Goal: Use online tool/utility: Utilize a website feature to perform a specific function

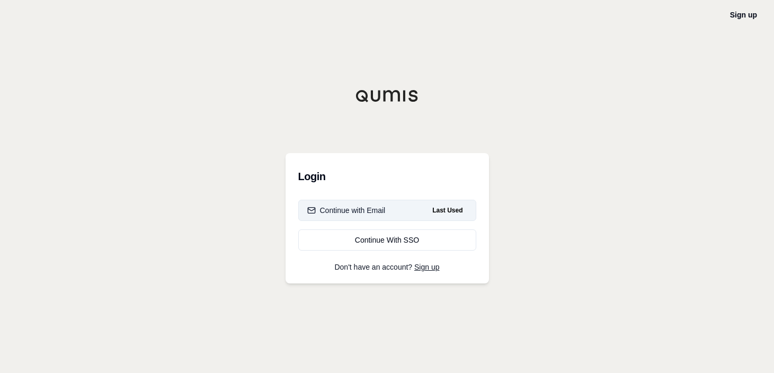
click at [369, 204] on button "Continue with Email Last Used" at bounding box center [387, 210] width 178 height 21
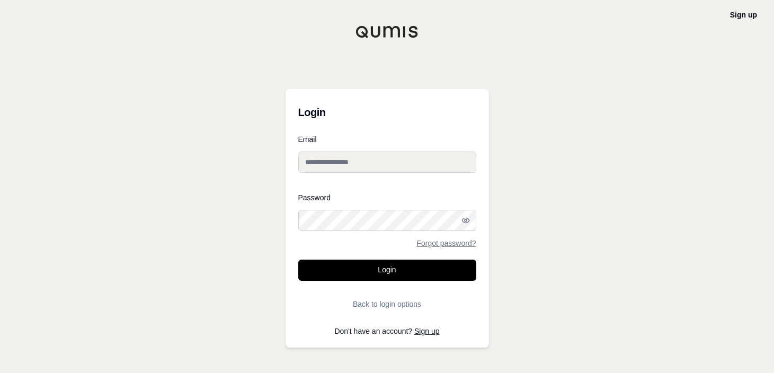
type input "**********"
click at [348, 167] on input "**********" at bounding box center [387, 162] width 178 height 21
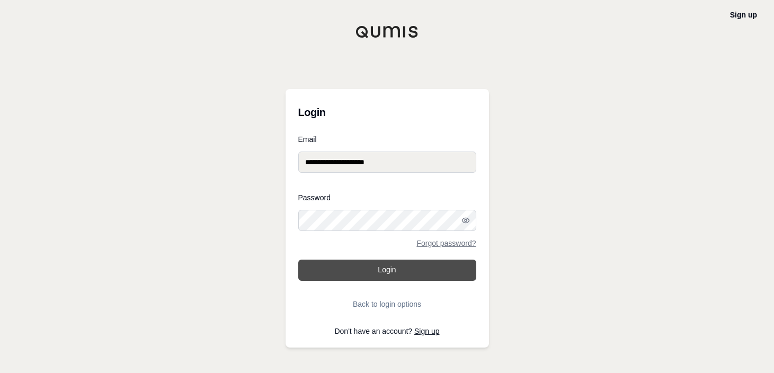
click at [373, 271] on button "Login" at bounding box center [387, 270] width 178 height 21
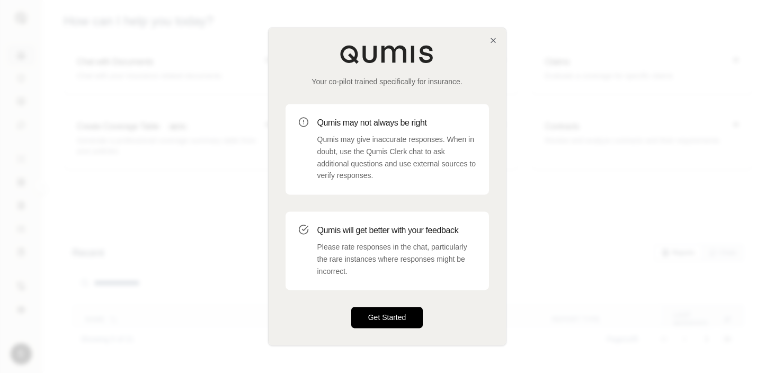
click at [387, 310] on button "Get Started" at bounding box center [387, 317] width 72 height 21
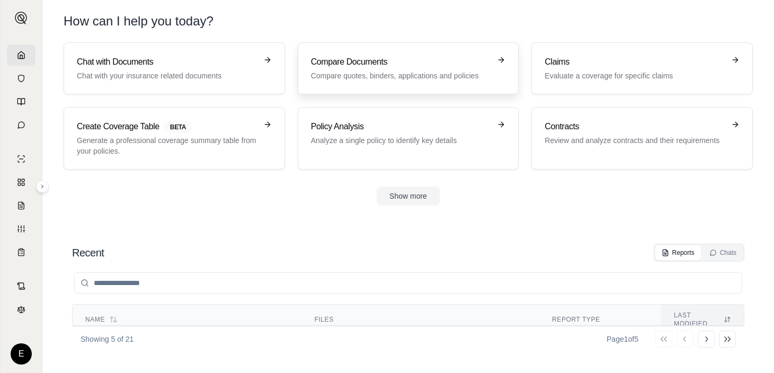
click at [316, 78] on p "Compare quotes, binders, applications and policies" at bounding box center [401, 75] width 180 height 11
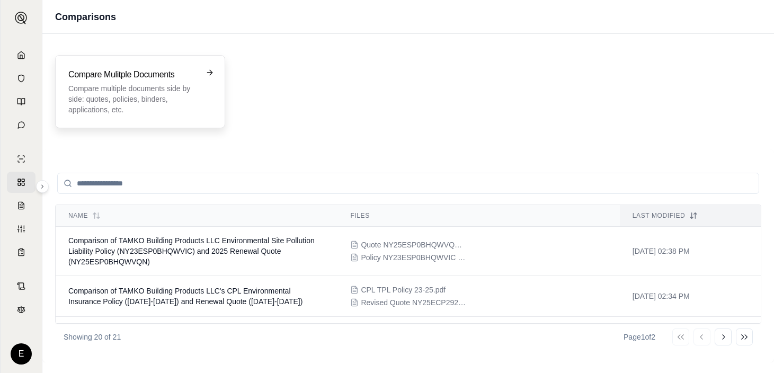
click at [194, 111] on p "Compare multiple documents side by side: quotes, policies, binders, application…" at bounding box center [132, 99] width 129 height 32
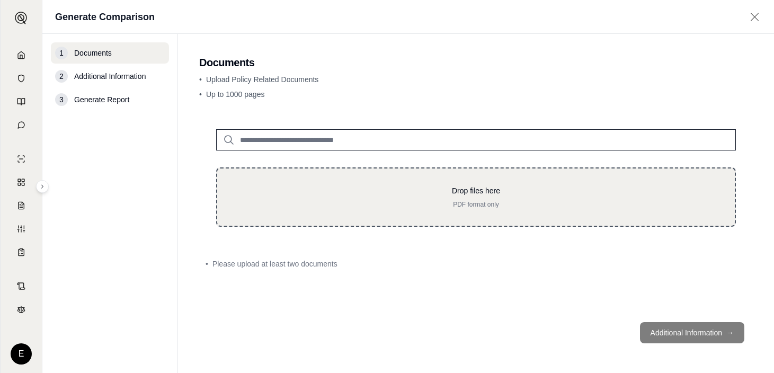
click at [522, 182] on div "Drop files here PDF format only" at bounding box center [476, 196] width 520 height 59
click at [407, 213] on div "Drop files here PDF format only" at bounding box center [476, 196] width 520 height 59
type input "**********"
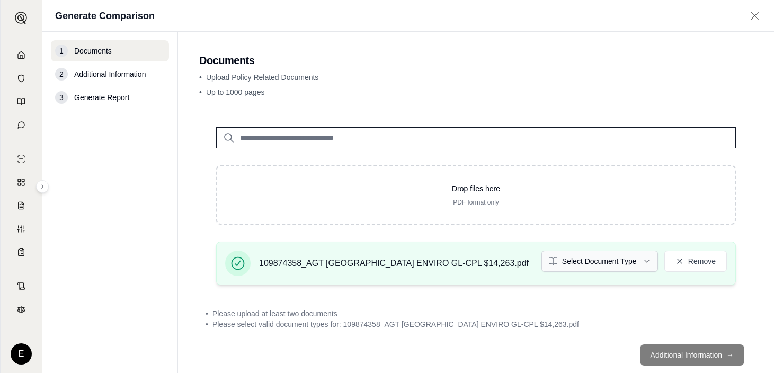
click at [626, 255] on html "E Generate Comparison 1 Documents 2 Additional Information 3 Generate Report Do…" at bounding box center [387, 186] width 774 height 373
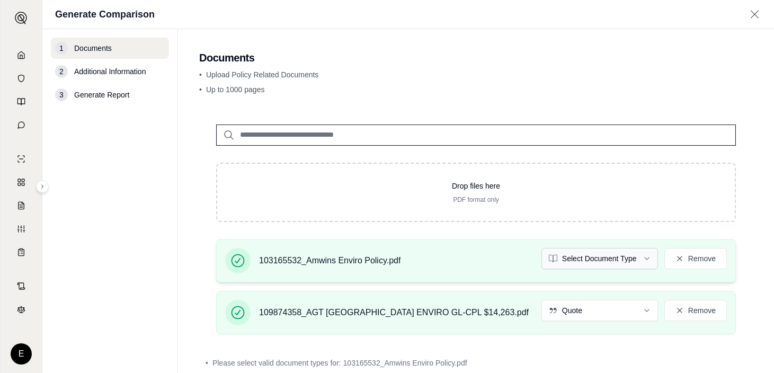
click at [590, 264] on html "E Generate Comparison 1 Documents 2 Additional Information 3 Generate Report Do…" at bounding box center [387, 186] width 774 height 373
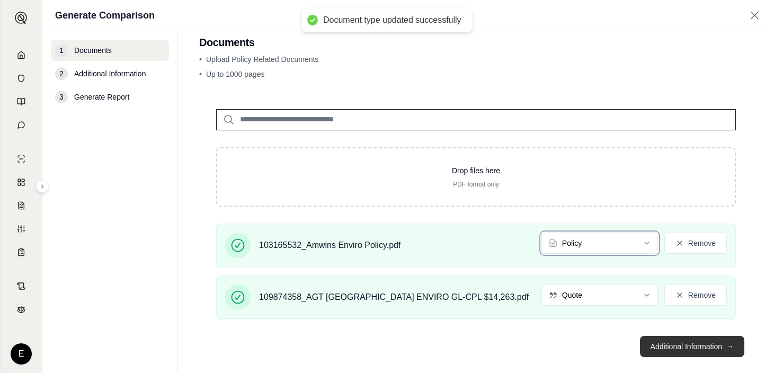
scroll to position [31, 0]
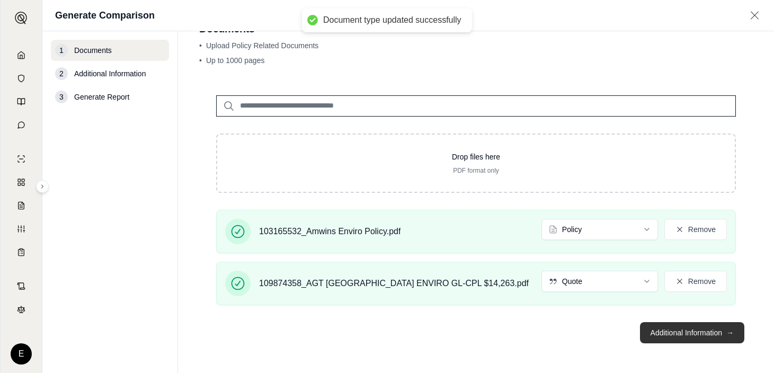
click at [686, 331] on button "Additional Information →" at bounding box center [692, 332] width 104 height 21
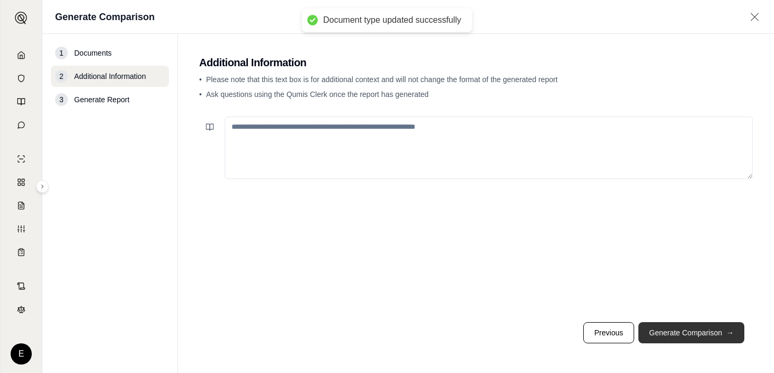
click at [686, 331] on button "Generate Comparison →" at bounding box center [692, 332] width 106 height 21
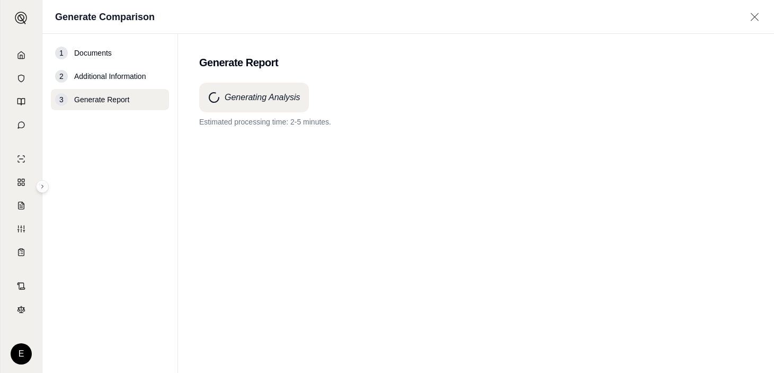
click at [306, 213] on div "Generating Analysis Estimated processing time: 2-5 minutes." at bounding box center [476, 209] width 554 height 252
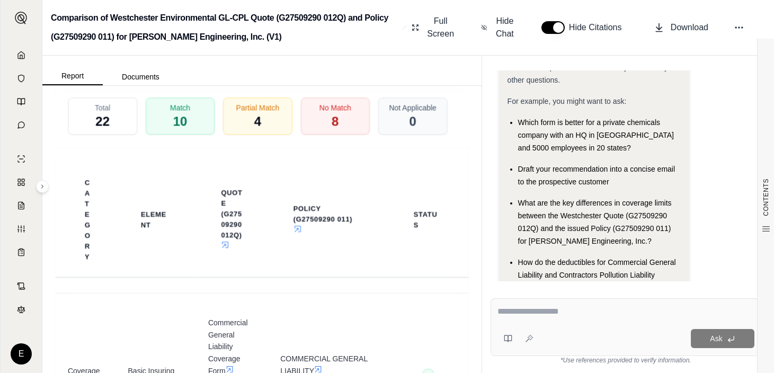
scroll to position [2808, 0]
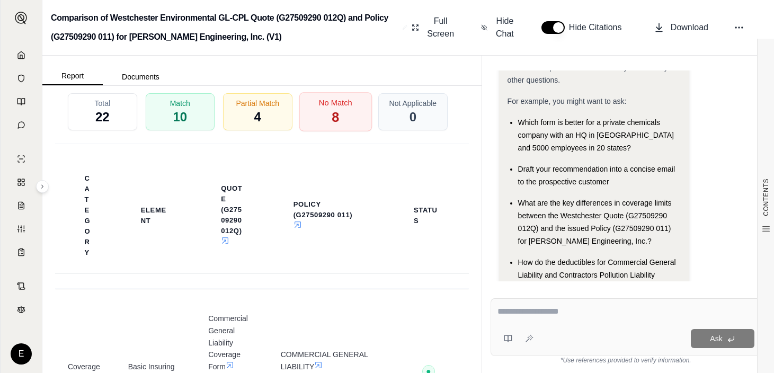
click at [332, 127] on span "8" at bounding box center [335, 118] width 7 height 18
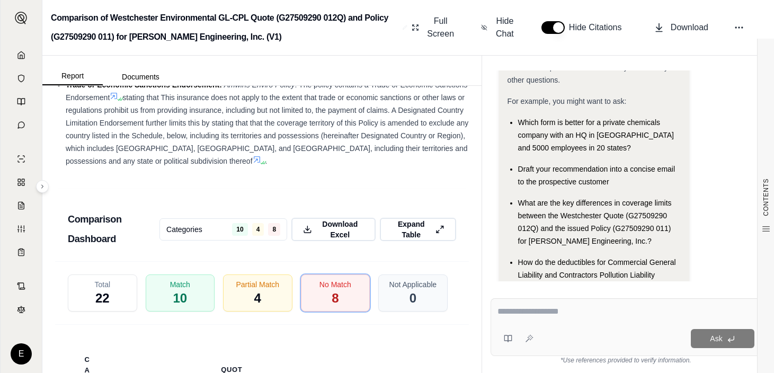
scroll to position [2706, 0]
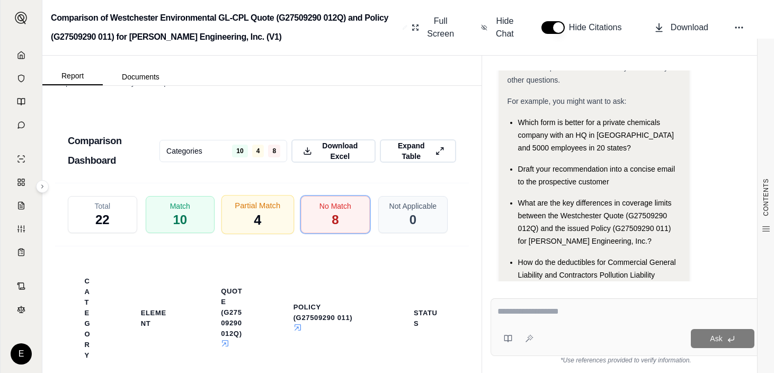
click at [265, 234] on div "Partial Match 4" at bounding box center [257, 214] width 73 height 39
click at [272, 234] on div "Partial Match 4" at bounding box center [257, 214] width 73 height 39
click at [254, 229] on span "4" at bounding box center [257, 220] width 7 height 18
click at [242, 234] on div "Partial Match 4" at bounding box center [257, 214] width 73 height 39
click at [255, 229] on span "4" at bounding box center [257, 220] width 7 height 18
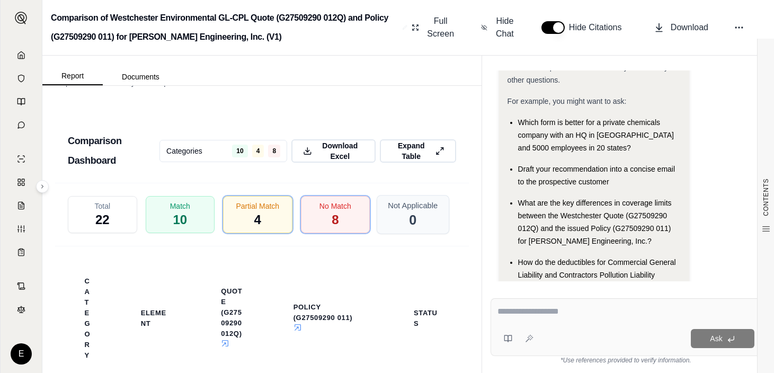
click at [410, 234] on div "Not Applicable 0" at bounding box center [413, 214] width 73 height 39
click at [271, 234] on div "Partial Match 4" at bounding box center [257, 214] width 73 height 39
click at [228, 234] on div "Partial Match 4" at bounding box center [257, 214] width 73 height 39
click at [173, 229] on span "10" at bounding box center [180, 220] width 15 height 18
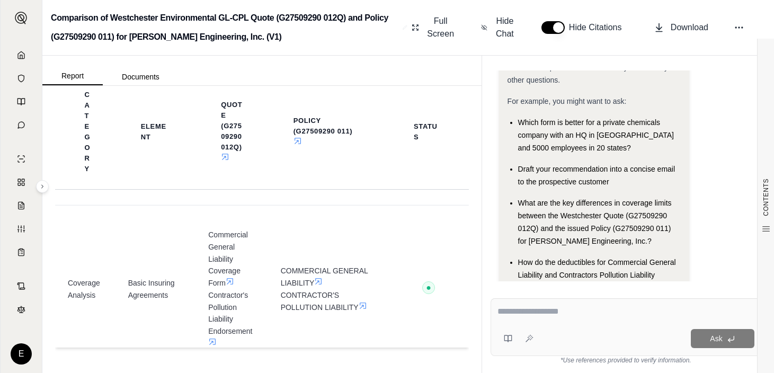
scroll to position [2759, 0]
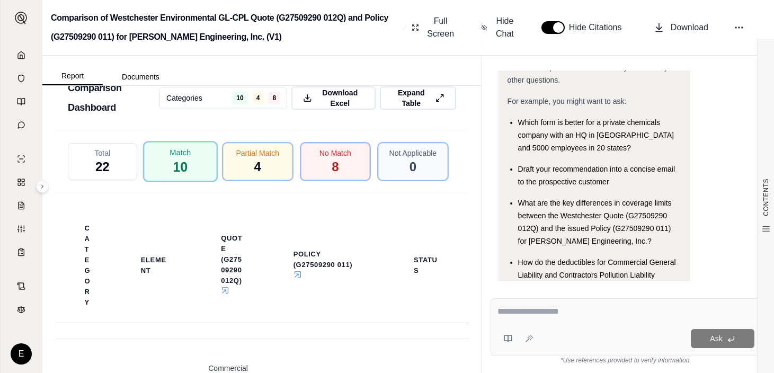
click at [191, 181] on div "Match 10" at bounding box center [180, 161] width 73 height 39
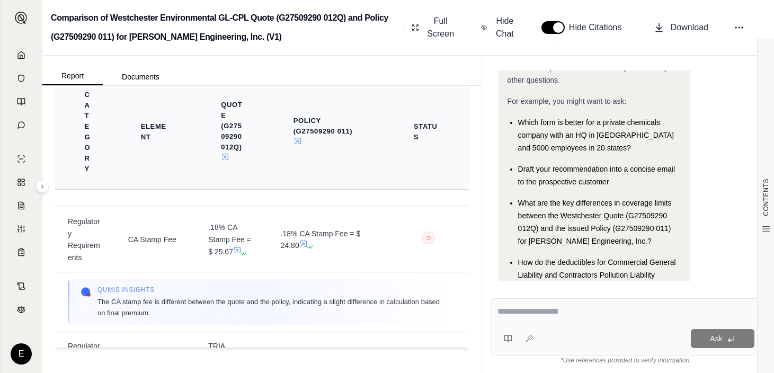
scroll to position [636, 0]
